Goal: Find specific page/section: Find specific page/section

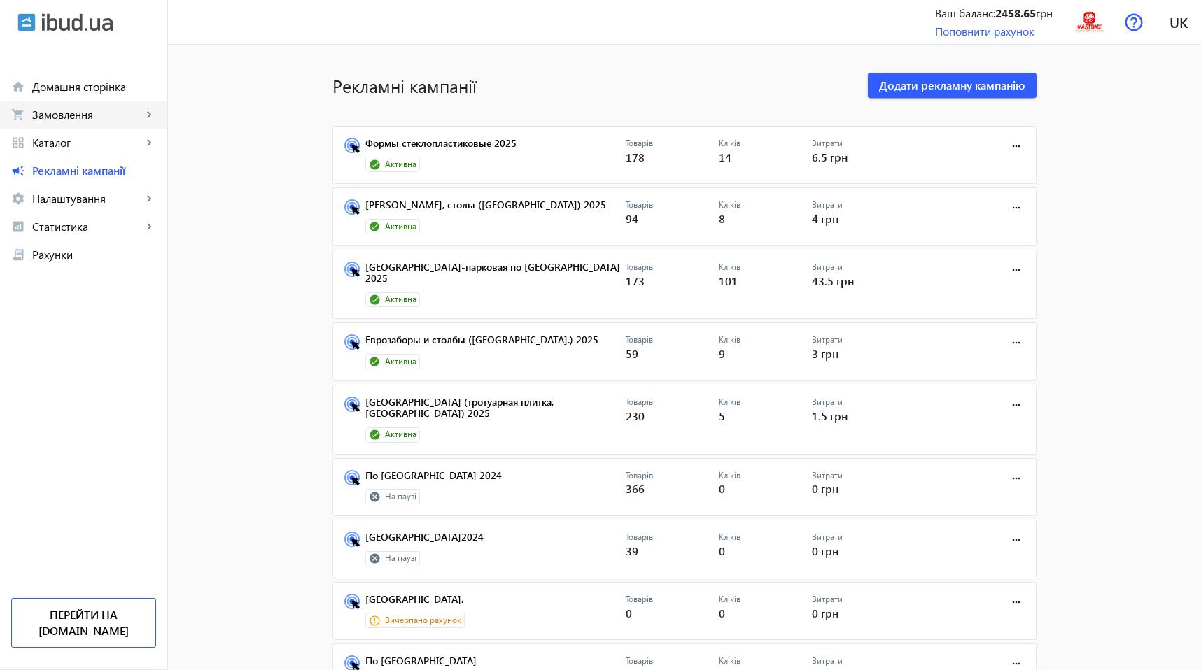
click at [87, 117] on span "Замовлення" at bounding box center [87, 115] width 110 height 14
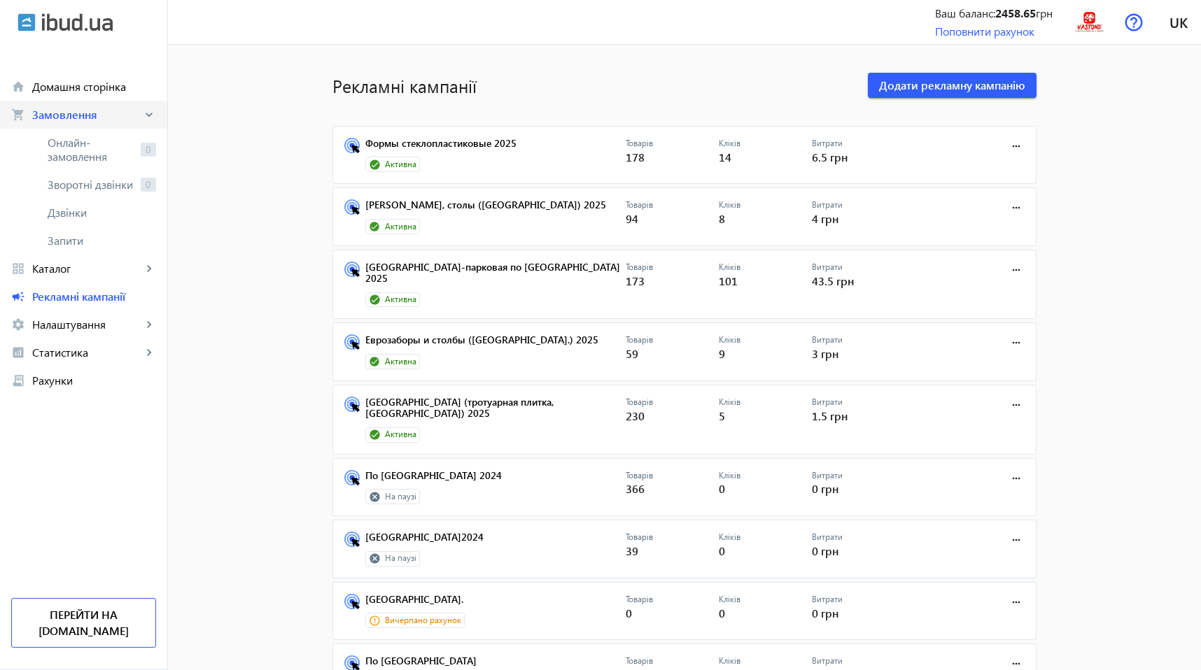
click at [87, 117] on span "Замовлення" at bounding box center [87, 115] width 110 height 14
